Goal: Information Seeking & Learning: Learn about a topic

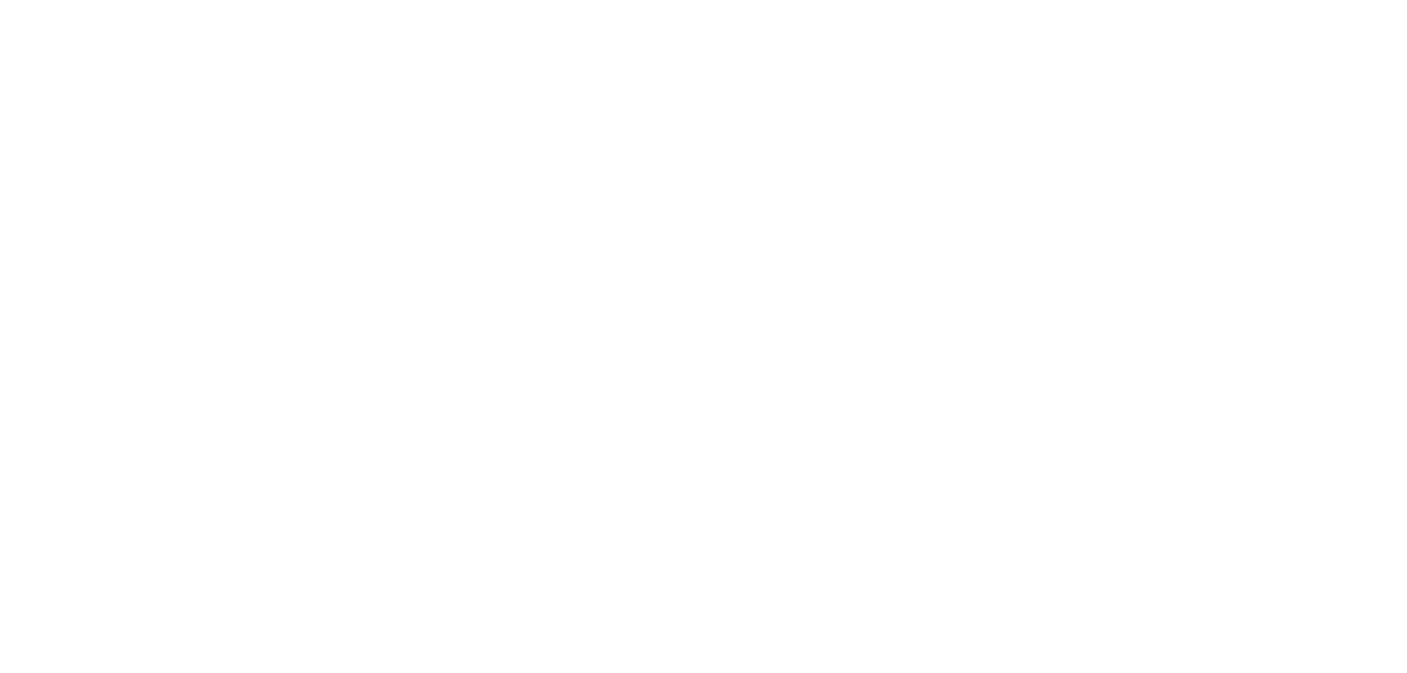
select select "Song"
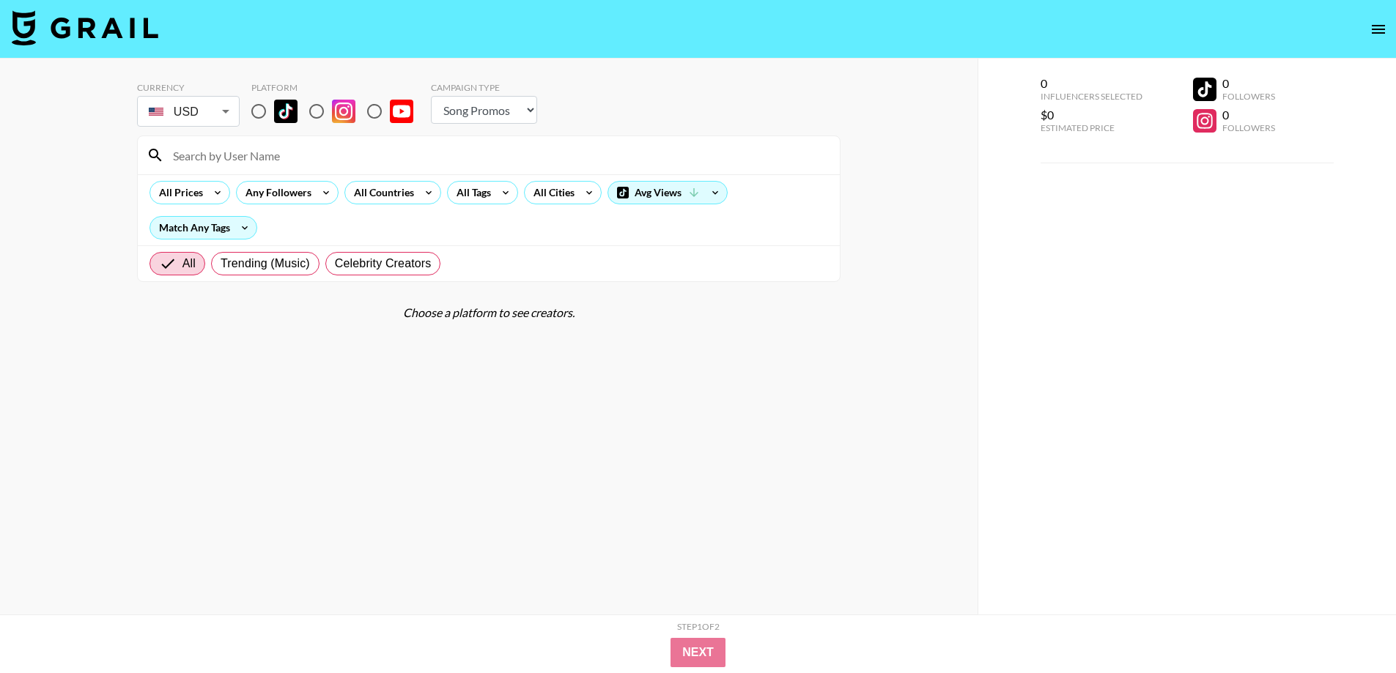
scroll to position [59, 0]
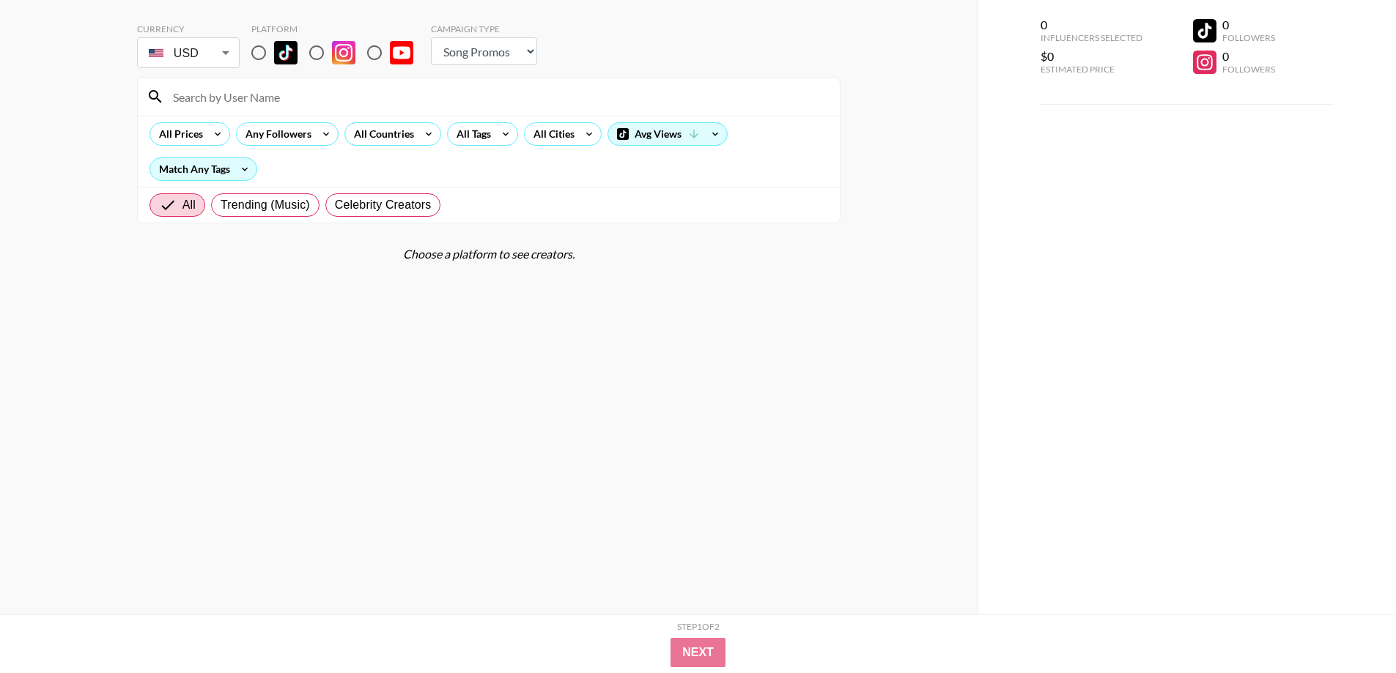
click at [263, 52] on input "radio" at bounding box center [258, 52] width 31 height 31
radio input "true"
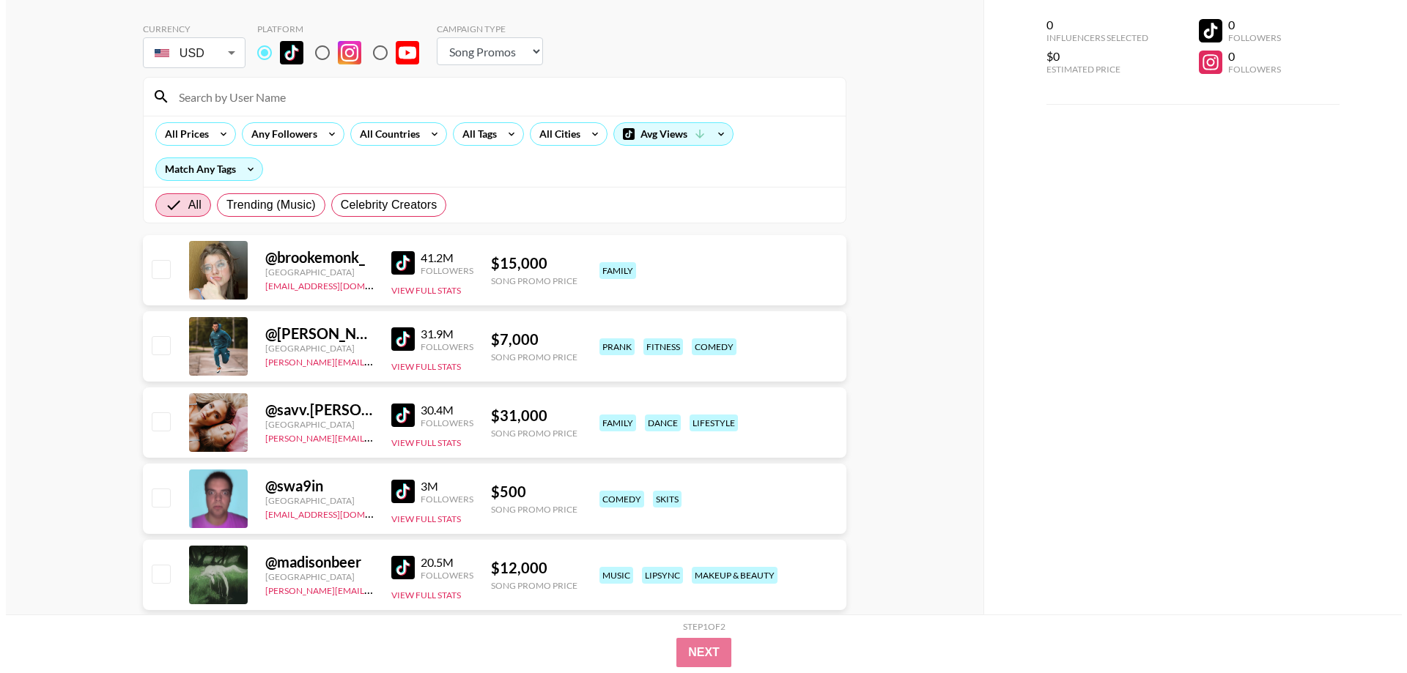
scroll to position [0, 0]
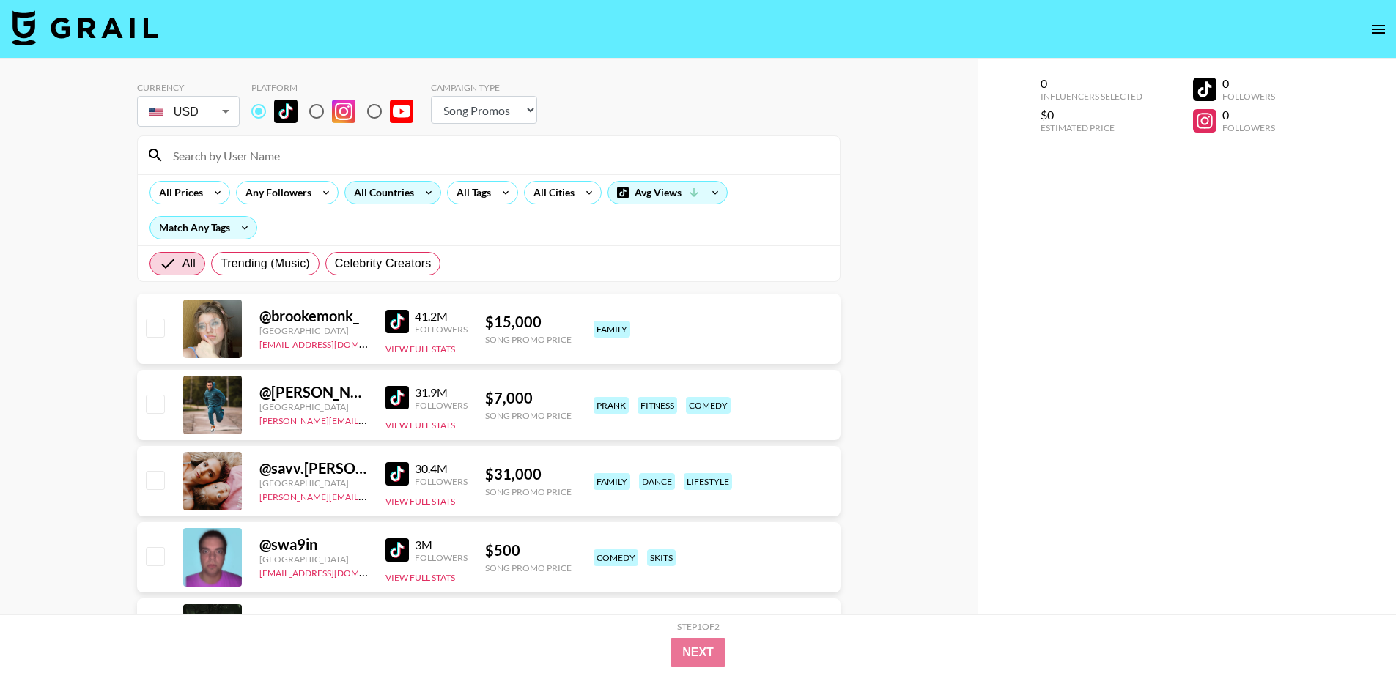
click at [412, 196] on div "All Countries" at bounding box center [381, 193] width 72 height 22
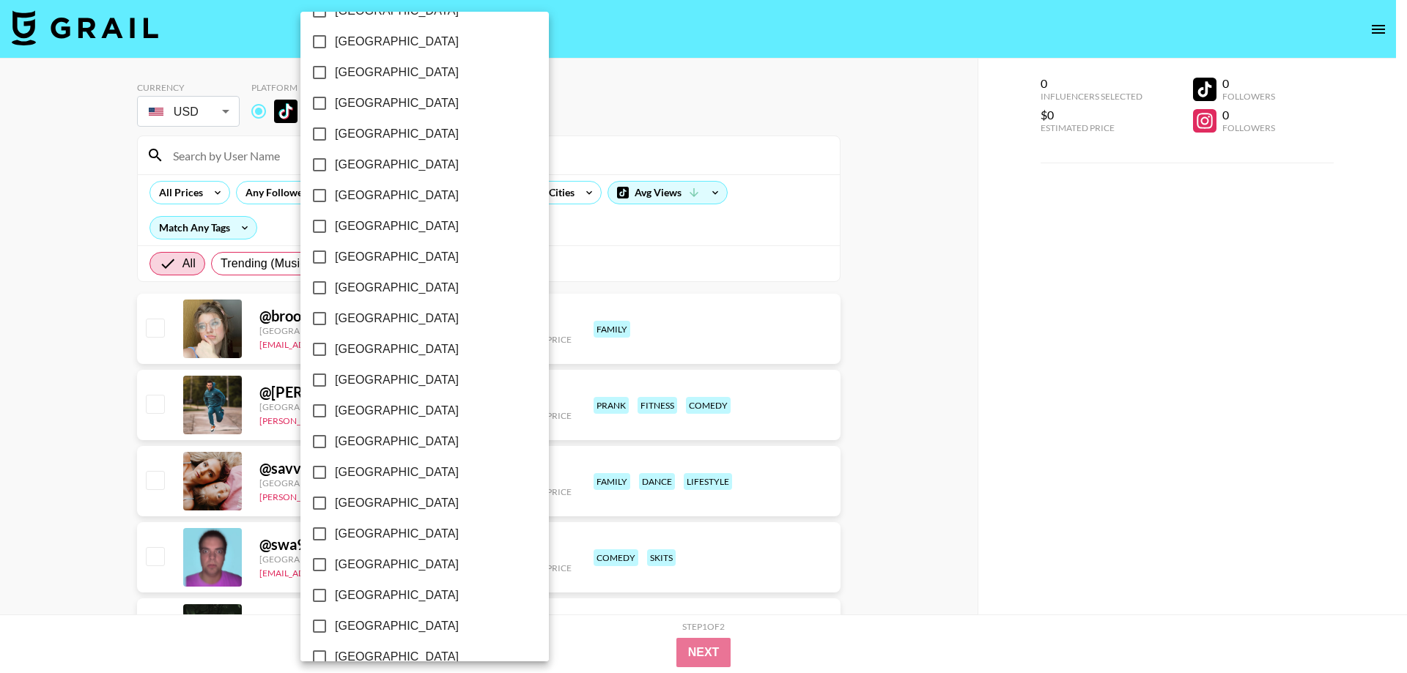
scroll to position [1033, 0]
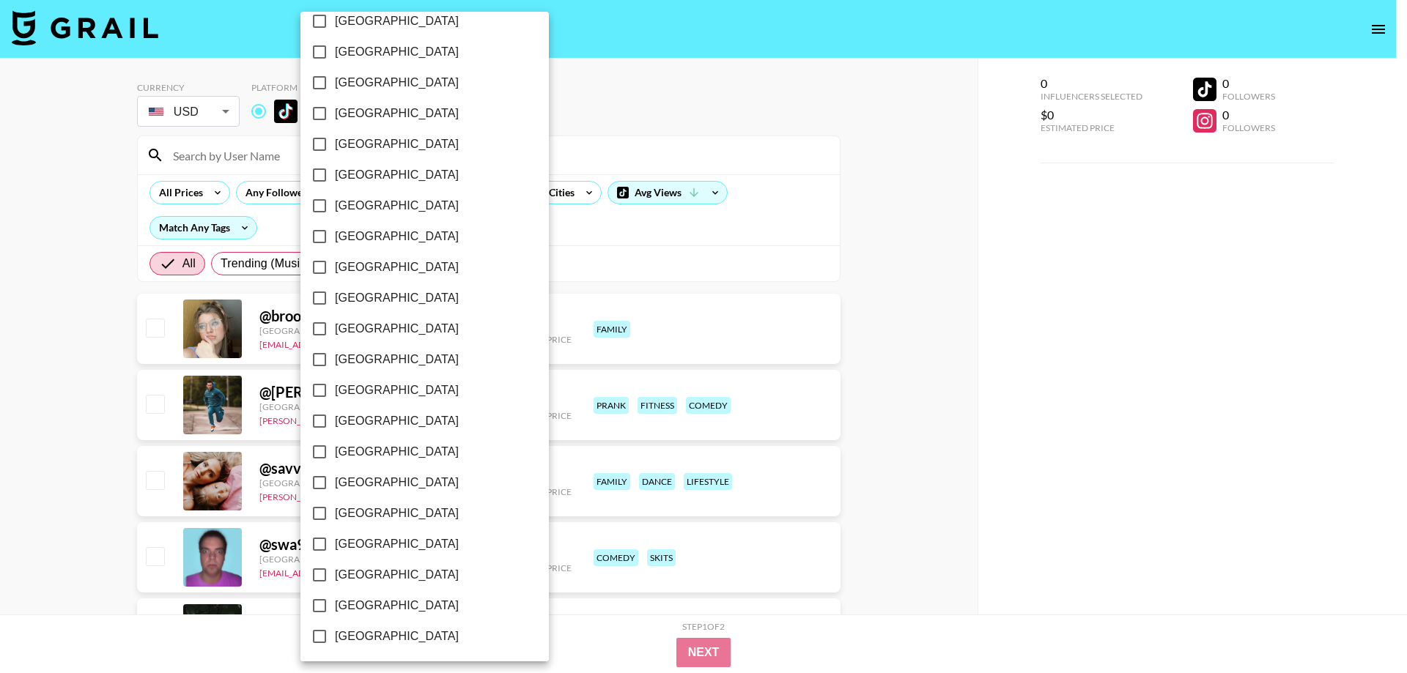
drag, startPoint x: 390, startPoint y: 601, endPoint x: 0, endPoint y: 418, distance: 431.6
click at [390, 601] on span "[GEOGRAPHIC_DATA]" at bounding box center [397, 606] width 124 height 18
click at [335, 601] on input "[GEOGRAPHIC_DATA]" at bounding box center [319, 605] width 31 height 31
checkbox input "true"
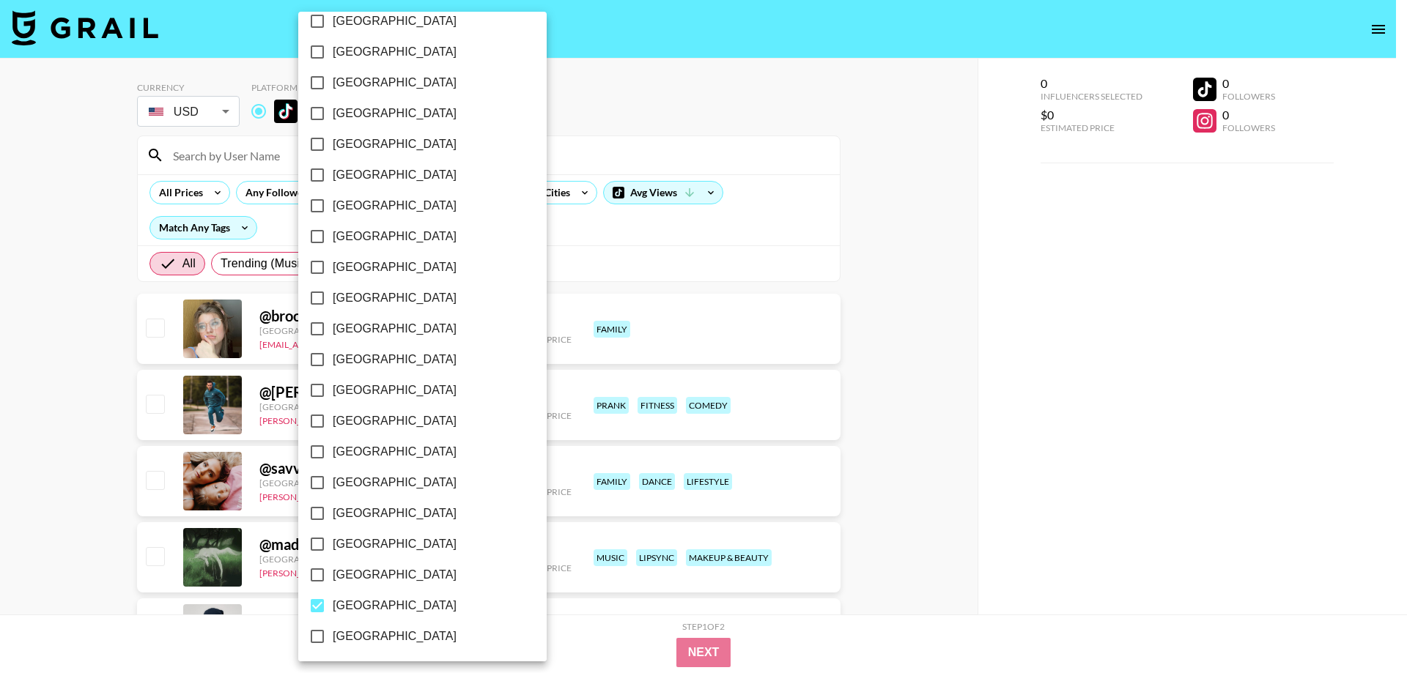
click at [0, 415] on div at bounding box center [703, 336] width 1407 height 673
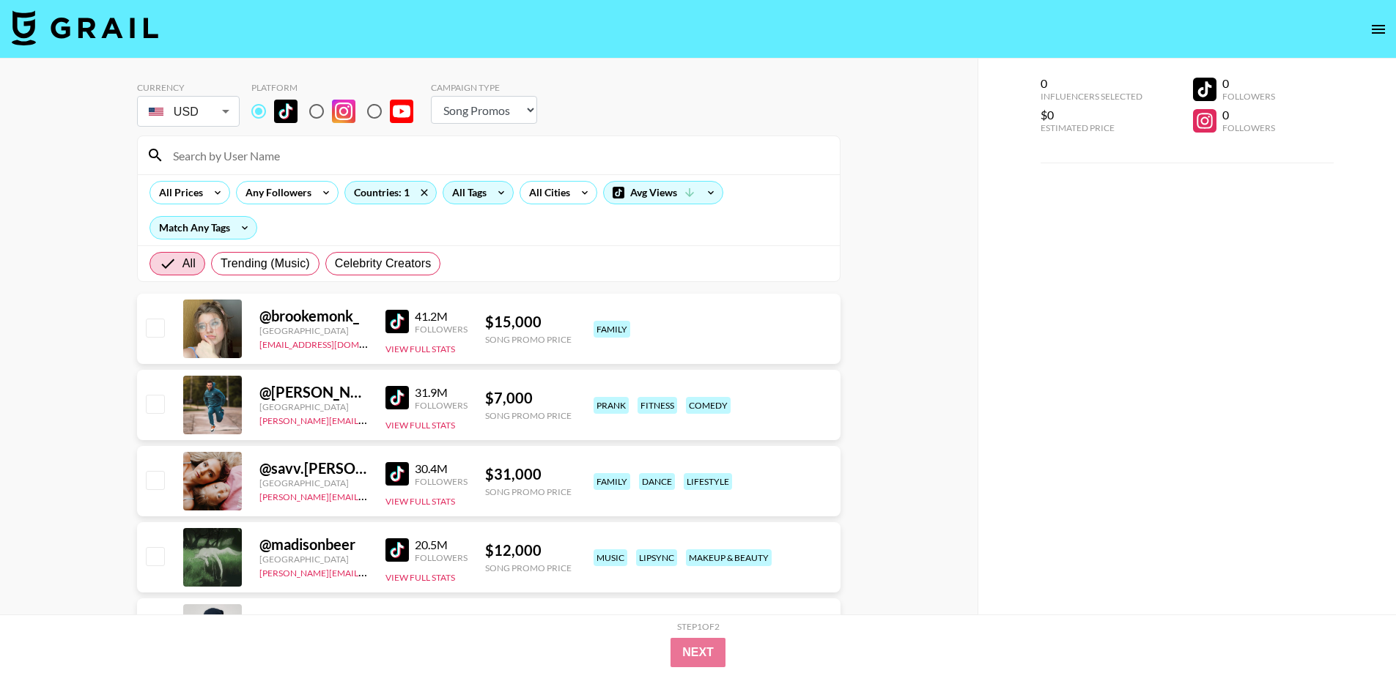
click at [462, 188] on div "All Tags" at bounding box center [466, 193] width 46 height 22
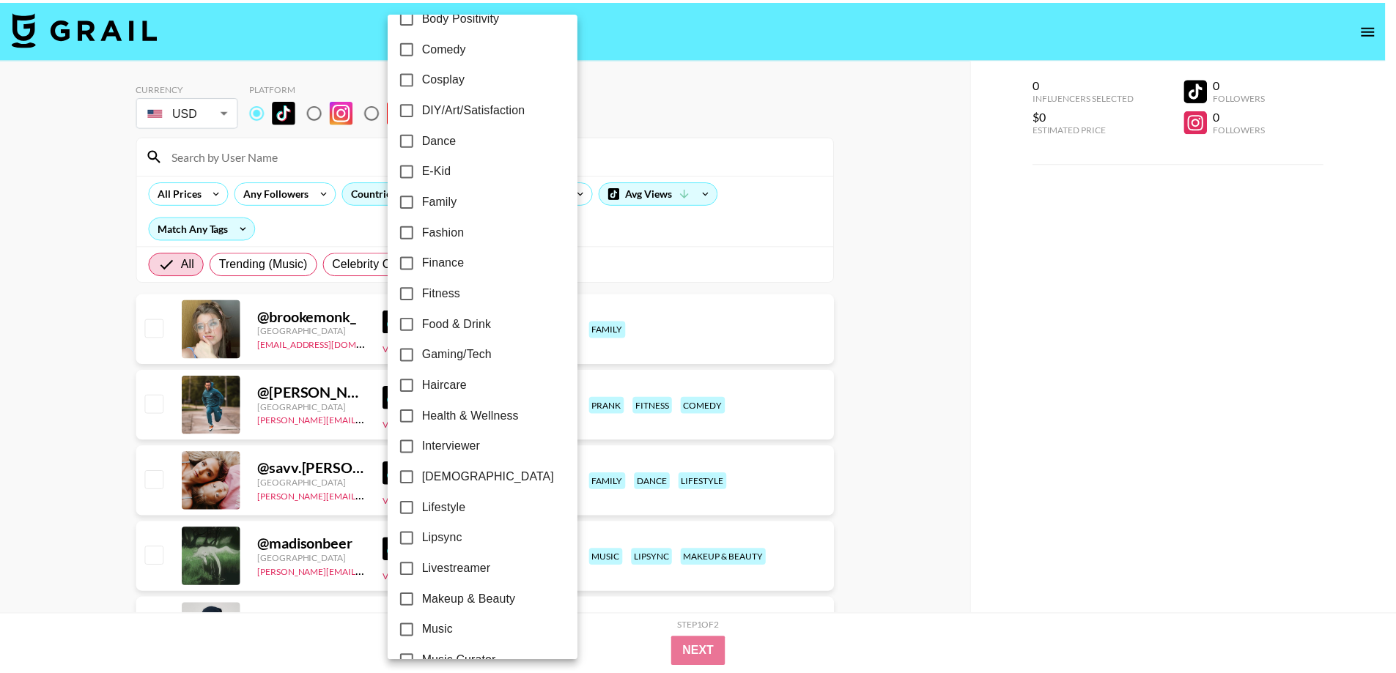
scroll to position [447, 0]
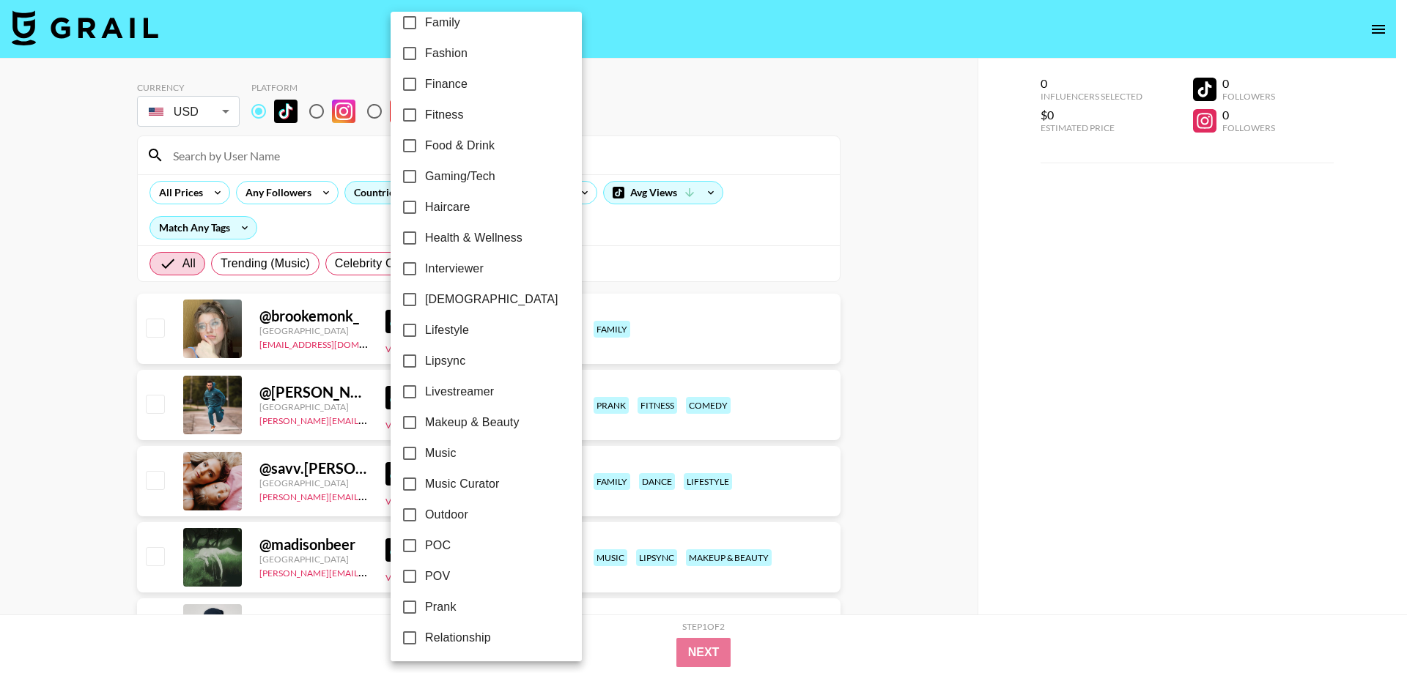
click at [449, 336] on span "Lifestyle" at bounding box center [447, 331] width 44 height 18
click at [425, 336] on input "Lifestyle" at bounding box center [409, 330] width 31 height 31
checkbox input "true"
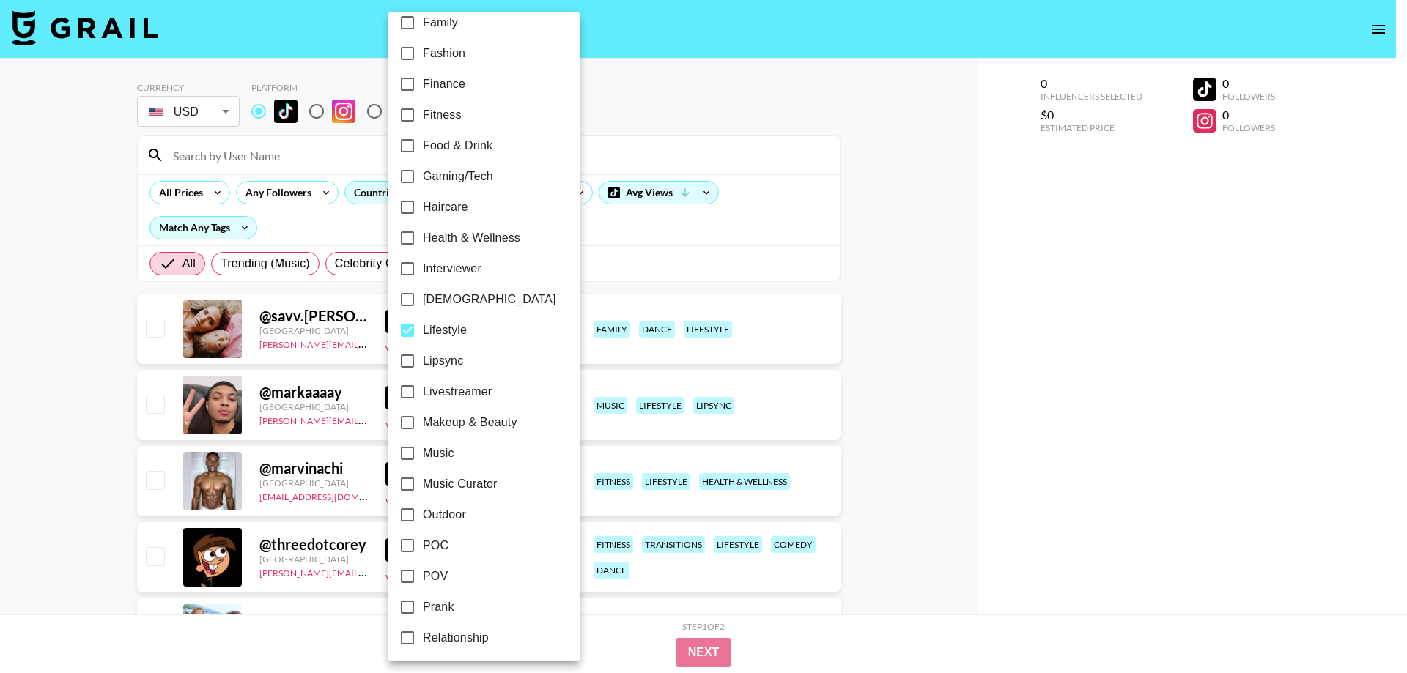
click at [104, 227] on div at bounding box center [703, 336] width 1407 height 673
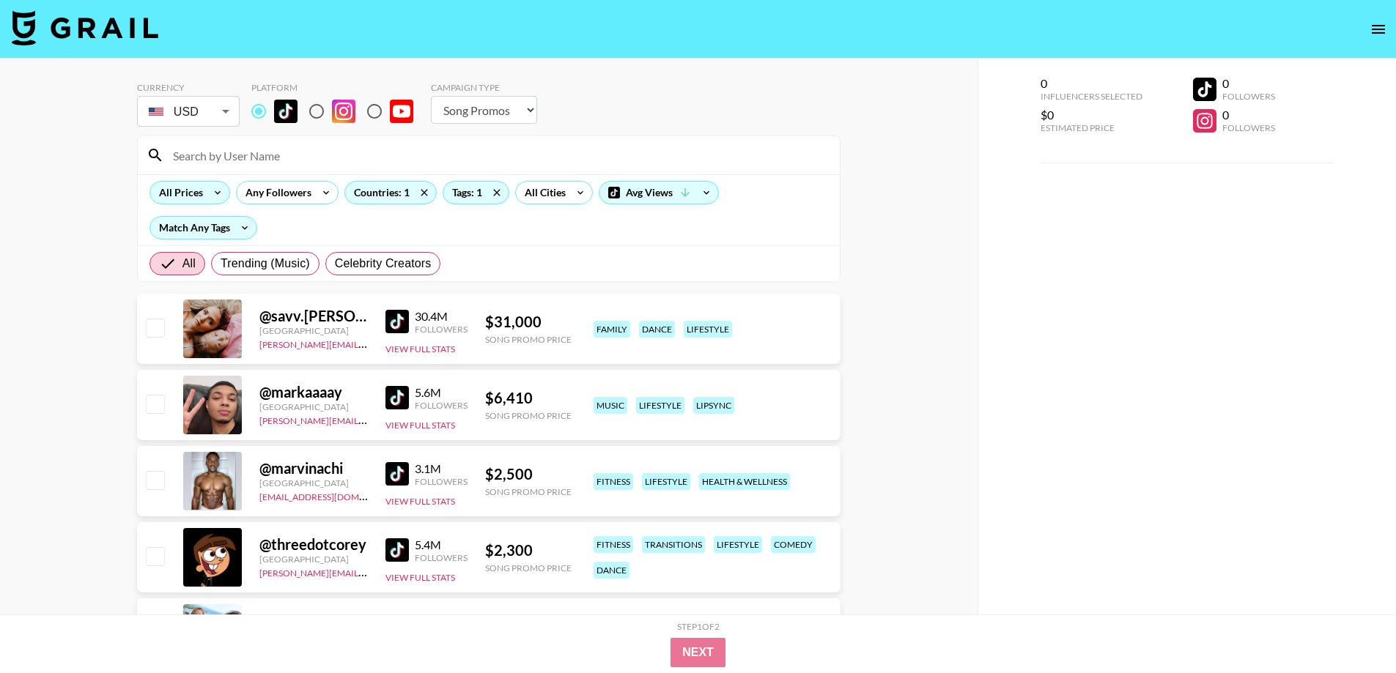
click at [204, 190] on div "All Prices" at bounding box center [178, 193] width 56 height 22
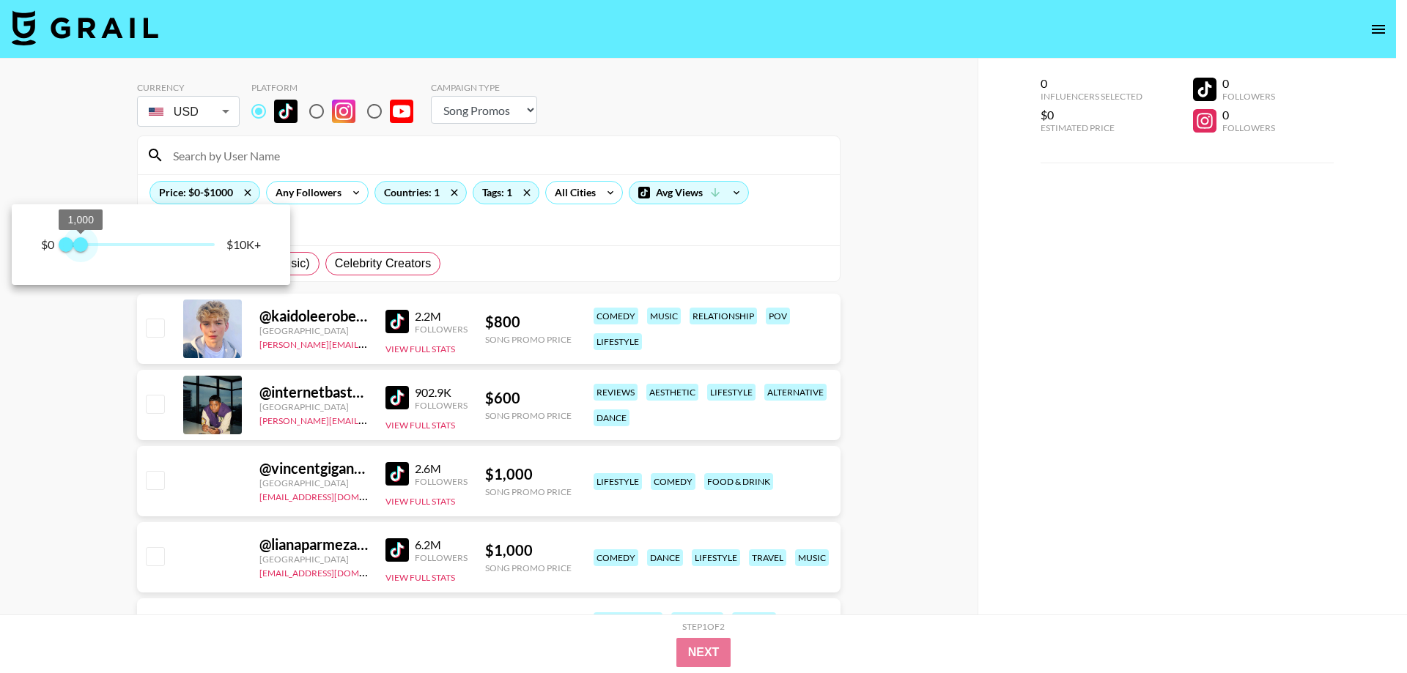
type input "750"
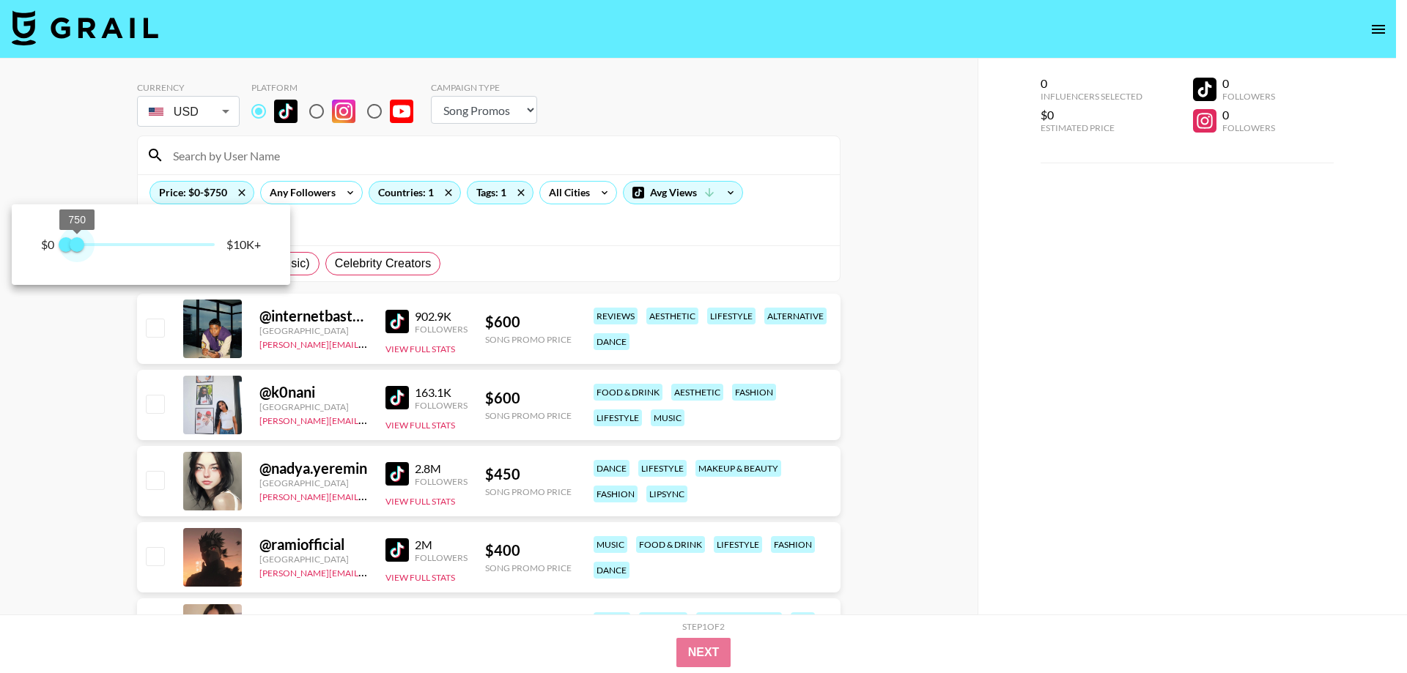
drag, startPoint x: 125, startPoint y: 243, endPoint x: 78, endPoint y: 245, distance: 46.9
click at [78, 245] on span "750" at bounding box center [77, 244] width 15 height 15
click at [1162, 382] on div at bounding box center [703, 336] width 1407 height 673
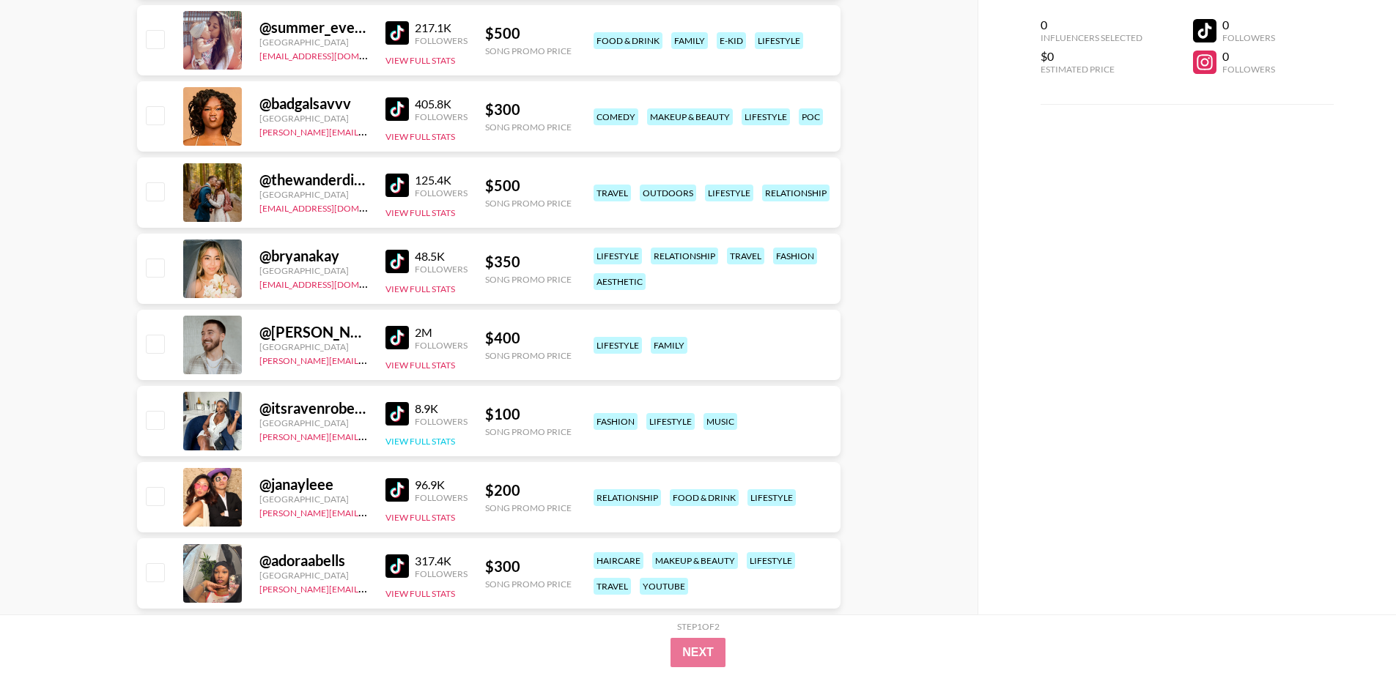
scroll to position [97795, 0]
